Goal: Transaction & Acquisition: Purchase product/service

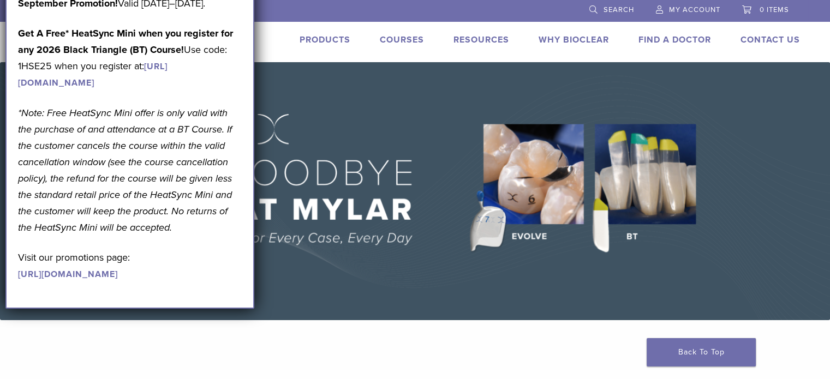
click at [602, 15] on link "Search" at bounding box center [611, 8] width 45 height 16
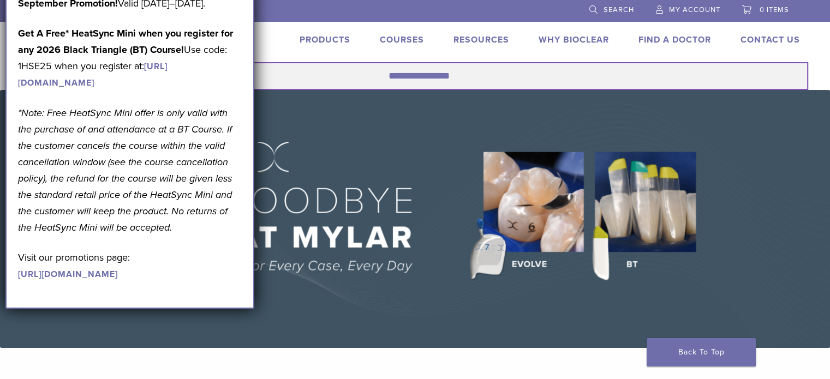
click at [402, 77] on input "Search for:" at bounding box center [415, 76] width 786 height 28
type input "****"
click at [22, 62] on button "Search" at bounding box center [22, 62] width 1 height 1
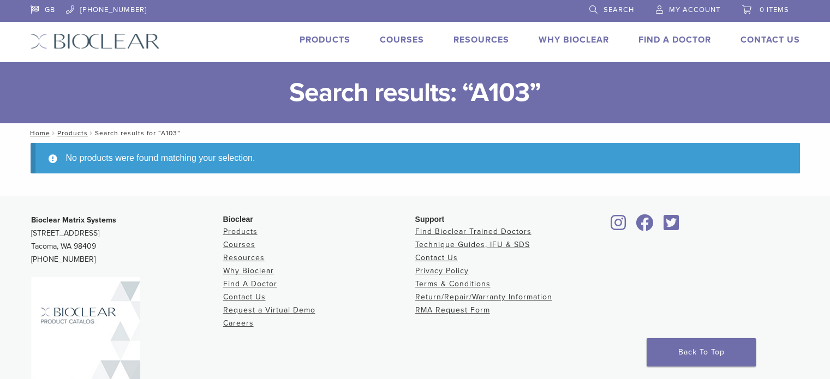
click at [310, 37] on link "Products" at bounding box center [325, 39] width 51 height 11
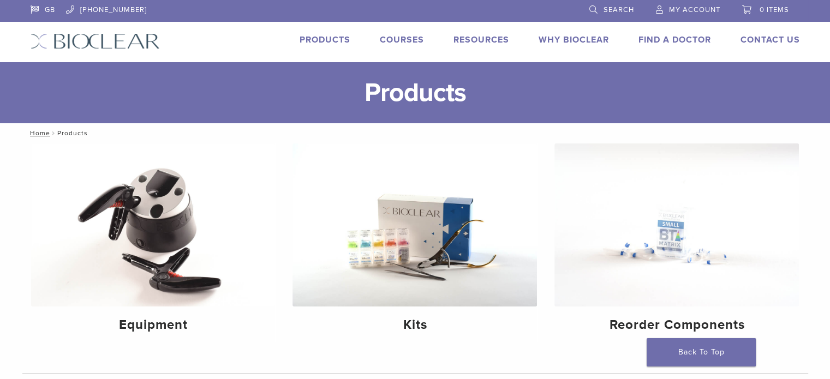
click at [589, 10] on link "Search" at bounding box center [611, 8] width 45 height 16
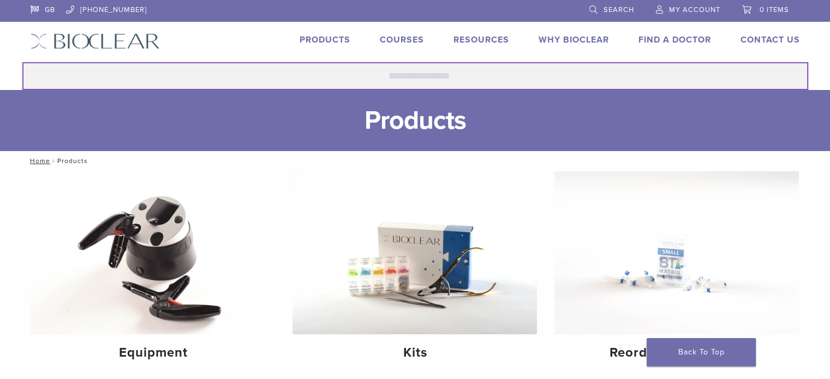
click at [465, 74] on input "Search for:" at bounding box center [415, 76] width 786 height 28
type input "**********"
click at [22, 62] on button "Search" at bounding box center [22, 62] width 1 height 1
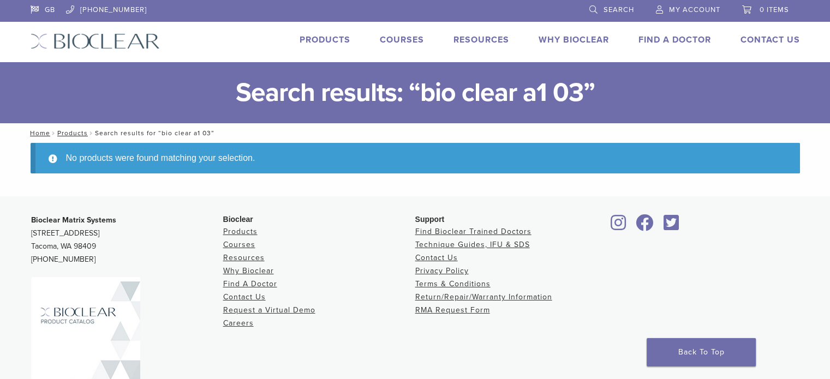
click at [332, 39] on link "Products" at bounding box center [325, 39] width 51 height 11
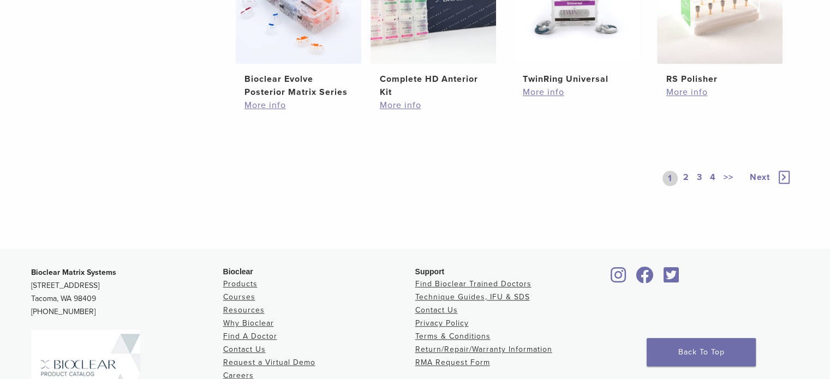
scroll to position [927, 0]
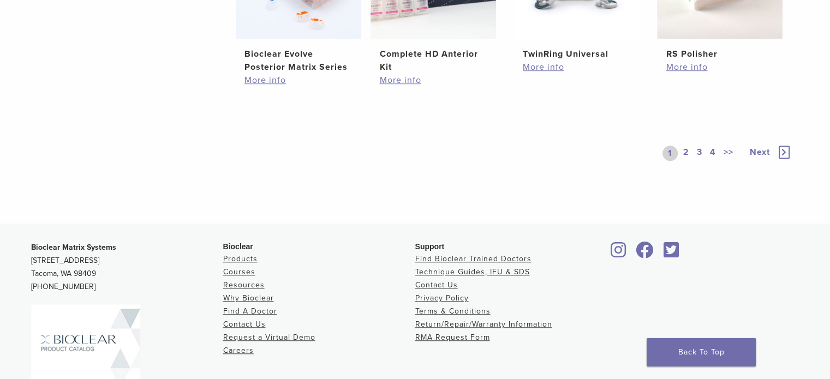
click at [690, 151] on link "2" at bounding box center [686, 153] width 10 height 15
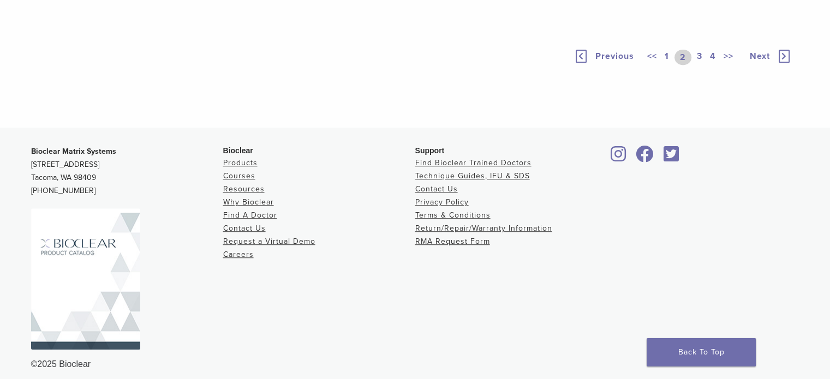
scroll to position [818, 0]
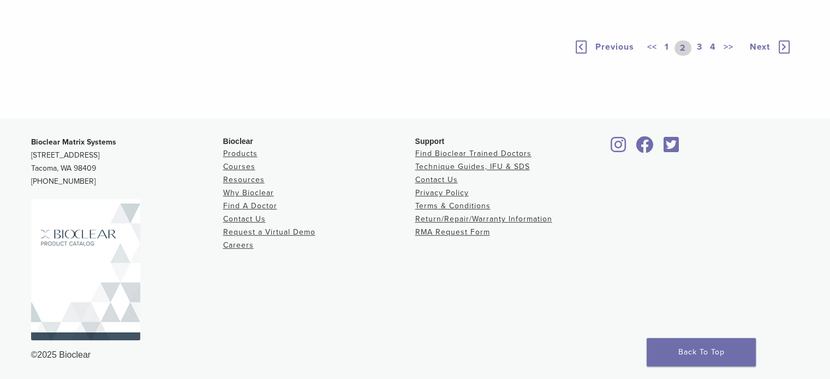
click at [699, 56] on link "3" at bounding box center [700, 47] width 10 height 15
click at [713, 56] on link "4" at bounding box center [713, 47] width 10 height 15
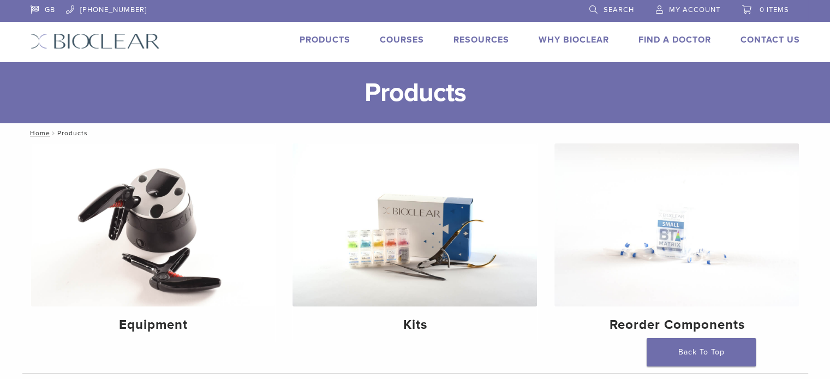
click at [591, 9] on link "Search" at bounding box center [611, 8] width 45 height 16
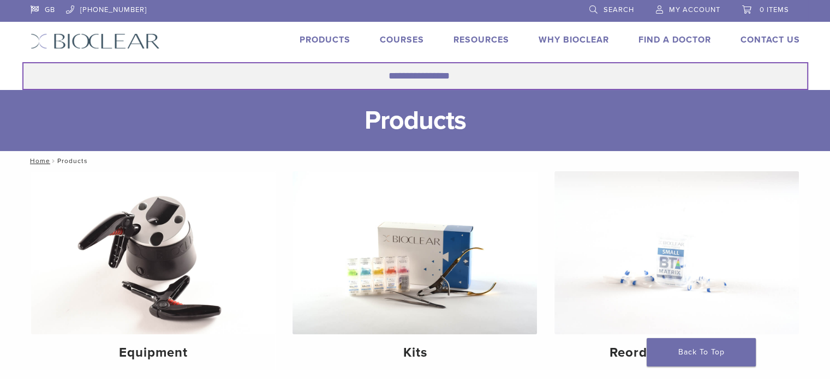
click at [459, 80] on input "Search for:" at bounding box center [415, 76] width 786 height 28
type input "********"
click at [22, 62] on button "Search" at bounding box center [22, 62] width 1 height 1
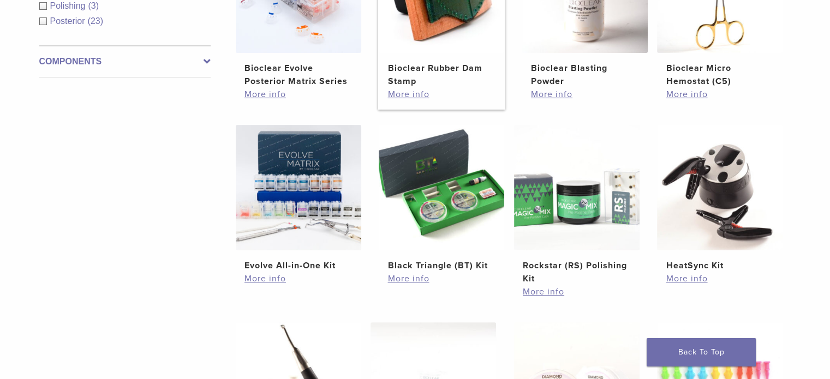
scroll to position [273, 0]
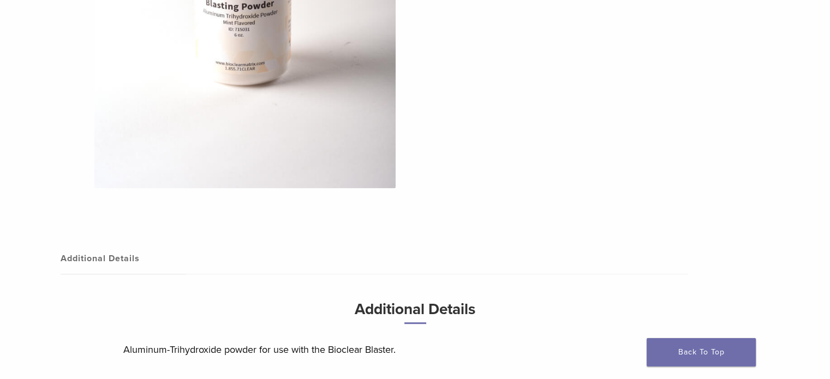
scroll to position [491, 0]
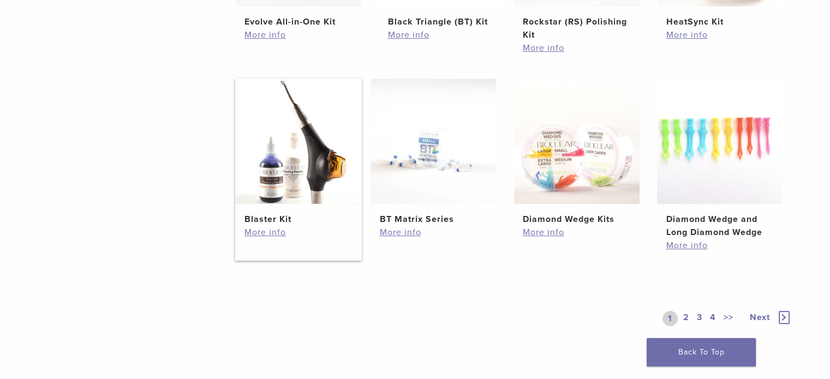
scroll to position [491, 0]
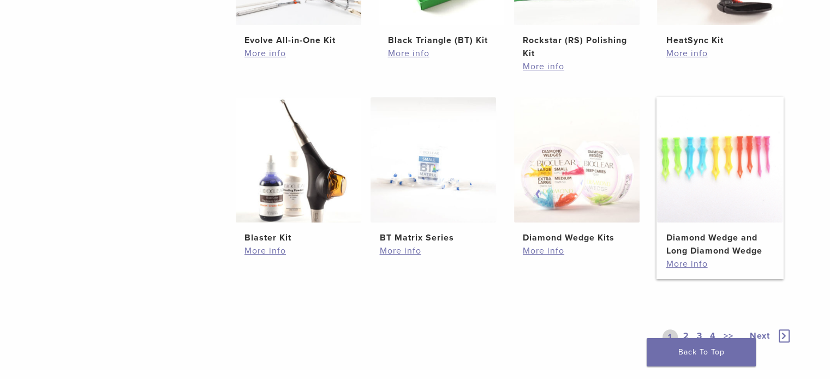
click at [720, 162] on img at bounding box center [719, 159] width 125 height 125
